Goal: Transaction & Acquisition: Subscribe to service/newsletter

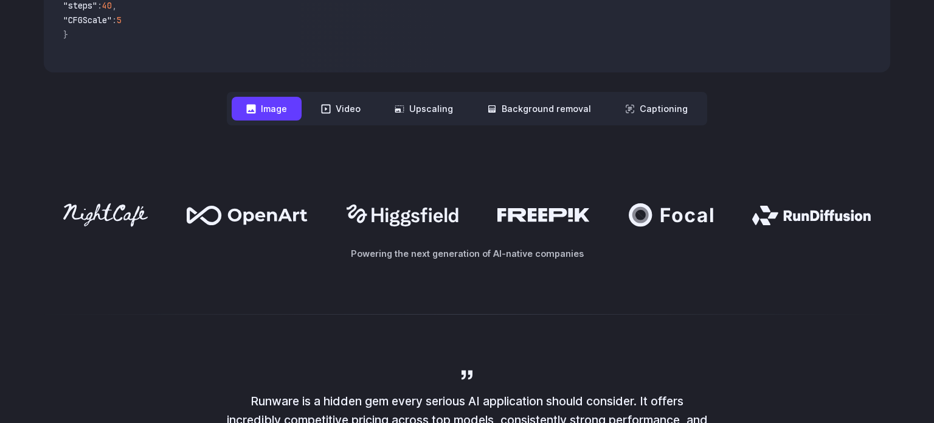
scroll to position [597, 0]
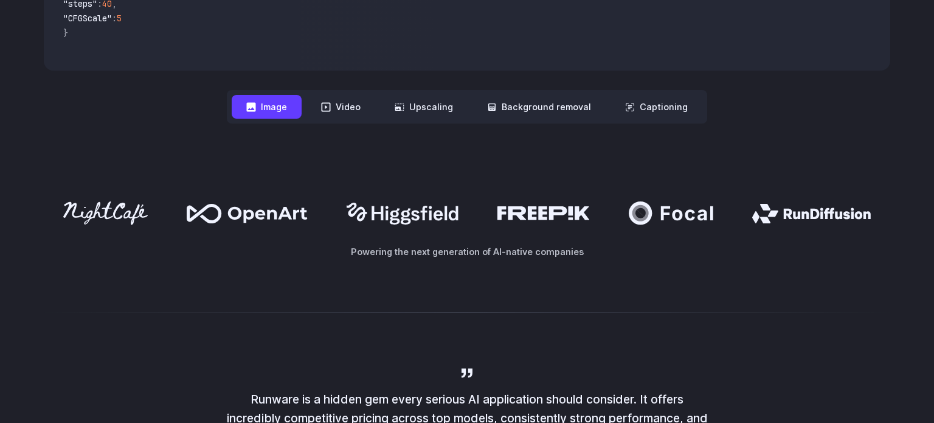
click at [288, 112] on button "Image" at bounding box center [267, 107] width 70 height 24
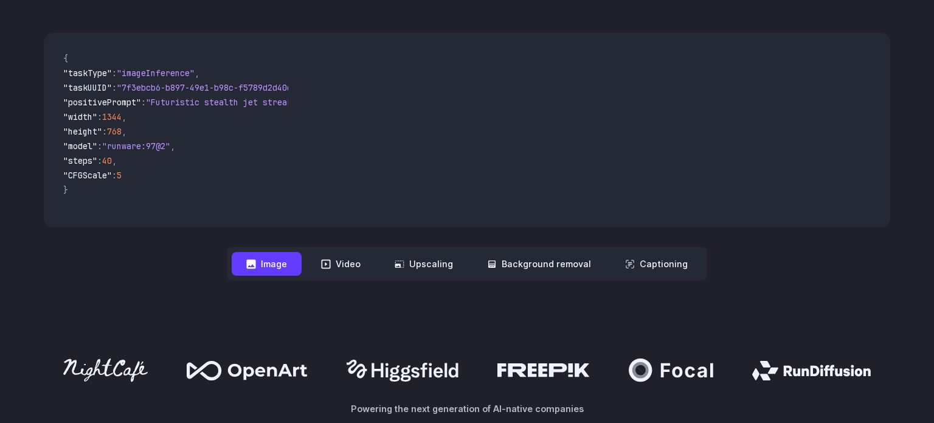
scroll to position [458, 0]
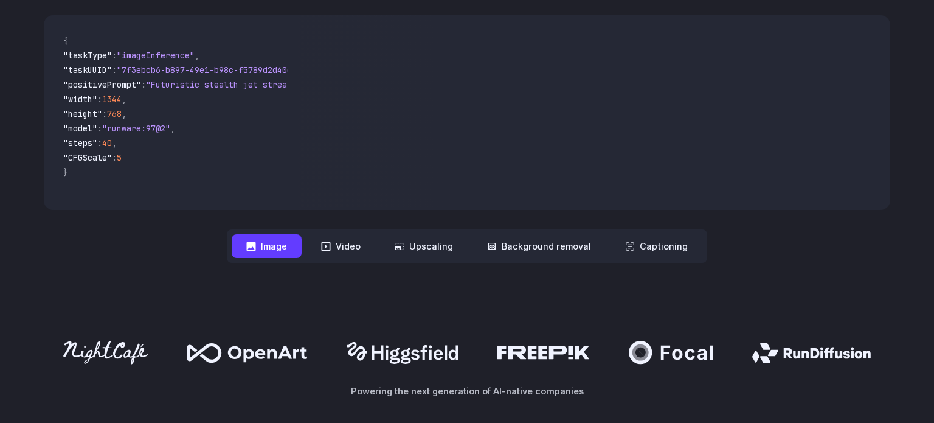
click at [283, 252] on button "Image" at bounding box center [267, 246] width 70 height 24
click at [280, 248] on button "Image" at bounding box center [267, 246] width 70 height 24
click at [309, 244] on nav "**********" at bounding box center [467, 245] width 480 height 33
click at [326, 246] on icon at bounding box center [326, 245] width 9 height 9
click at [322, 247] on button "Video" at bounding box center [340, 246] width 69 height 24
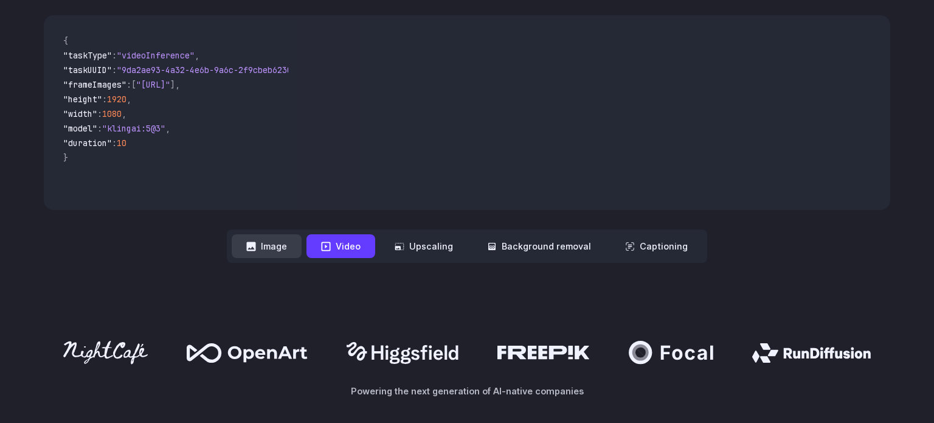
click at [281, 251] on button "Image" at bounding box center [267, 246] width 70 height 24
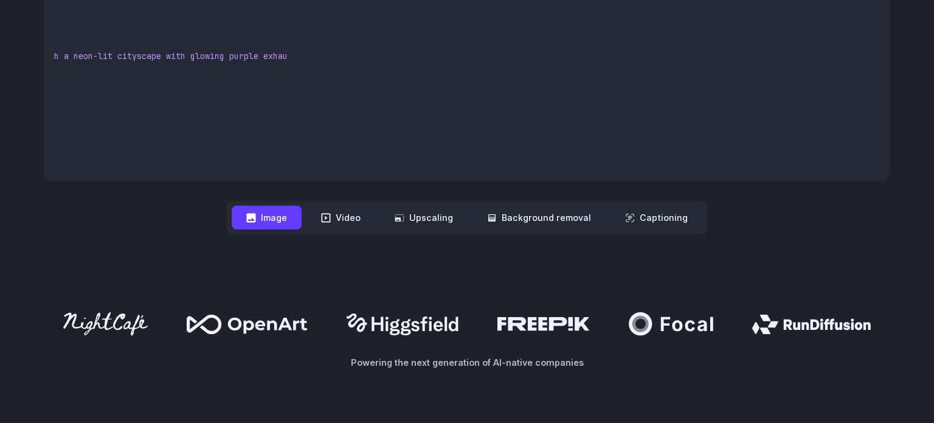
scroll to position [0, 331]
click at [210, 57] on span ""Futuristic stealth jet streaking through a neon-lit cityscape with glowing pur…" at bounding box center [62, 55] width 443 height 11
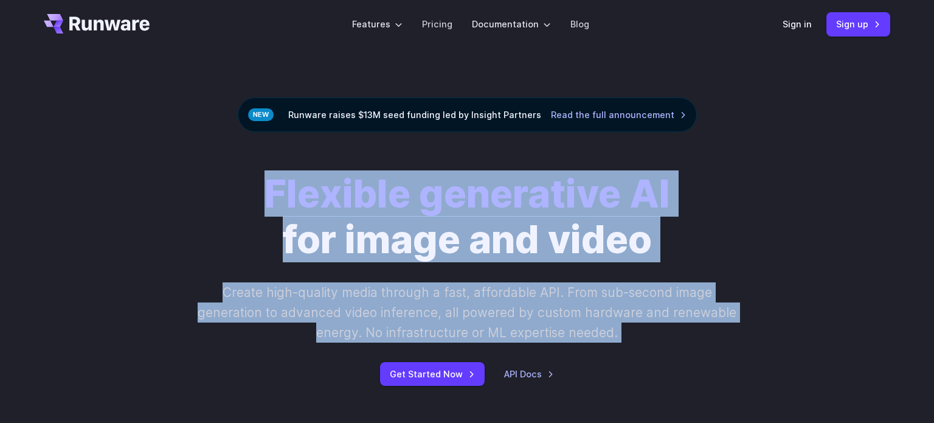
scroll to position [0, 0]
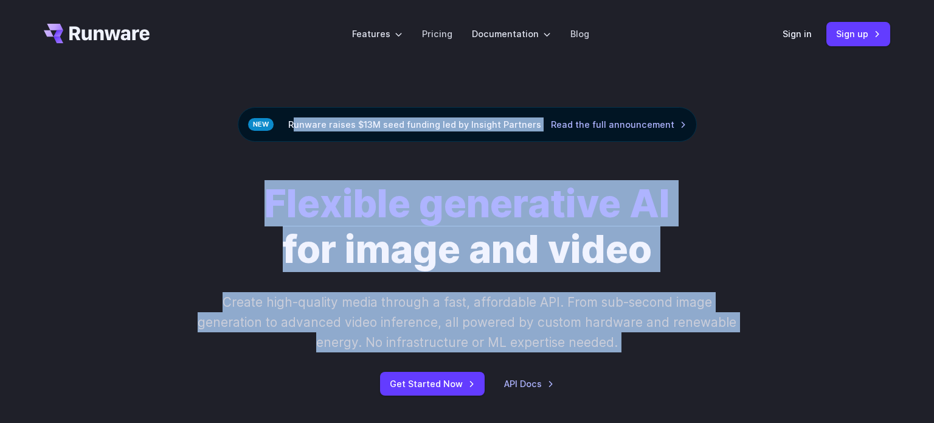
drag, startPoint x: 223, startPoint y: 61, endPoint x: 175, endPoint y: 57, distance: 48.2
click at [205, 170] on div "Flexible generative AI for image and video Create high-quality media through a …" at bounding box center [467, 288] width 934 height 292
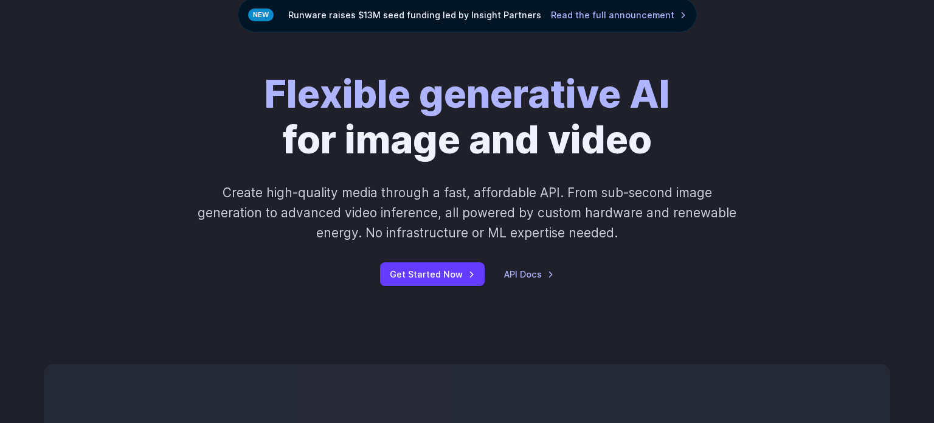
scroll to position [114, 0]
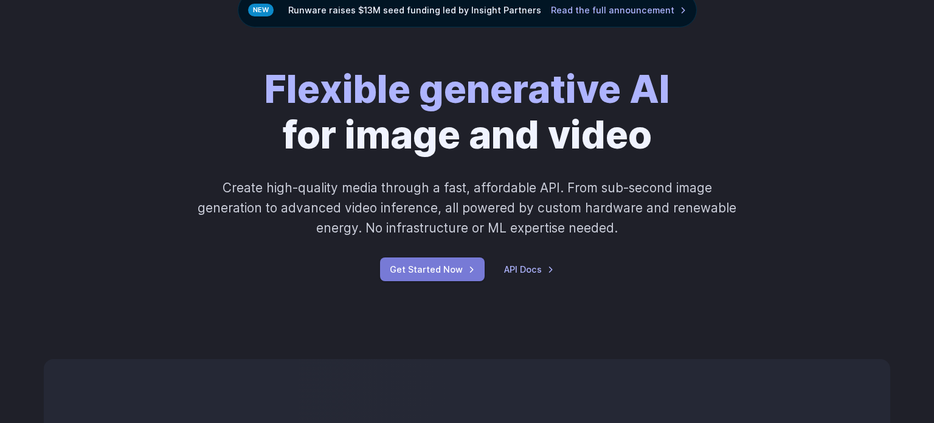
click at [466, 267] on link "Get Started Now" at bounding box center [432, 269] width 105 height 24
